Goal: Task Accomplishment & Management: Complete application form

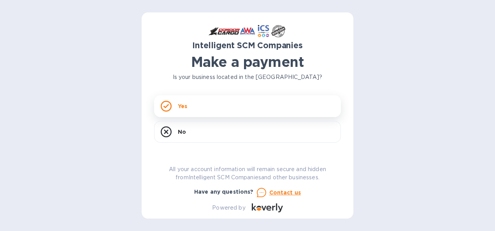
click at [187, 104] on div "Yes" at bounding box center [247, 106] width 187 height 22
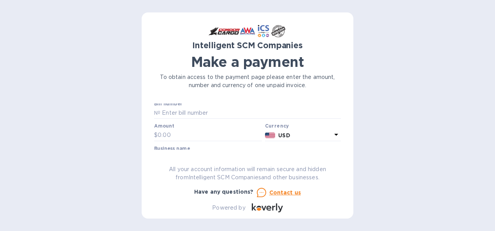
scroll to position [1, 0]
click at [179, 116] on input "text" at bounding box center [250, 115] width 181 height 12
paste input "S00510025"
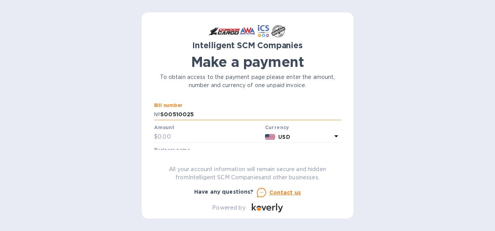
click at [162, 113] on input "S00510025" at bounding box center [250, 115] width 181 height 12
type input "S00510025"
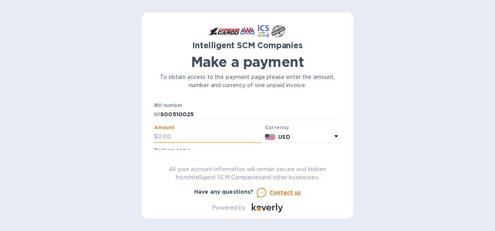
click at [187, 135] on input "text" at bounding box center [210, 137] width 104 height 12
type input "5,500"
drag, startPoint x: 341, startPoint y: 112, endPoint x: 341, endPoint y: 117, distance: 4.7
click at [341, 117] on div "Intelligent SCM Companies Make a payment To obtain access to the payment page p…" at bounding box center [248, 115] width 212 height 206
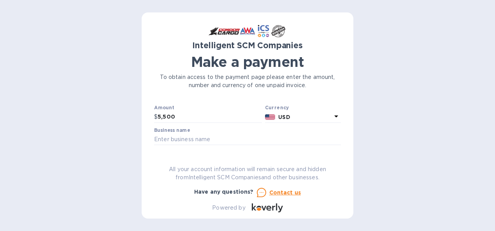
scroll to position [23, 0]
